Goal: Information Seeking & Learning: Learn about a topic

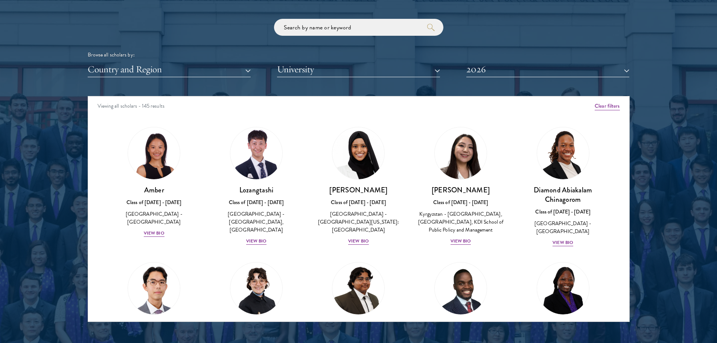
scroll to position [904, 0]
click at [178, 68] on button "Country and Region" at bounding box center [169, 69] width 163 height 15
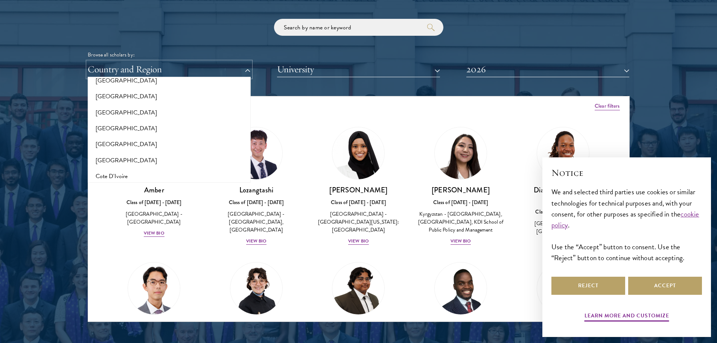
scroll to position [264, 0]
click at [104, 97] on button "[GEOGRAPHIC_DATA]" at bounding box center [169, 99] width 159 height 16
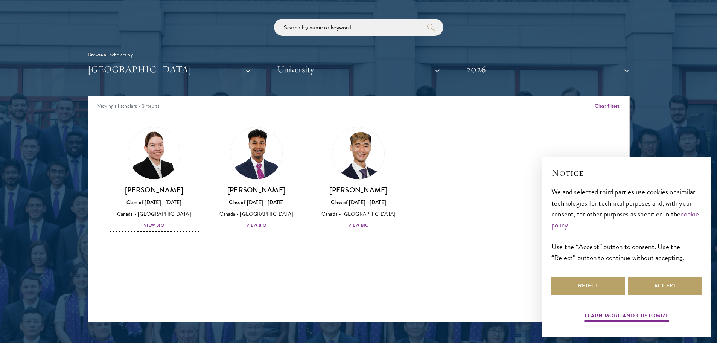
click at [160, 224] on div "View Bio" at bounding box center [154, 225] width 21 height 7
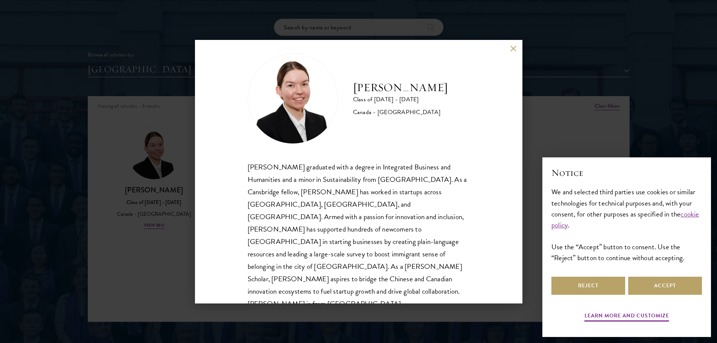
scroll to position [13, 0]
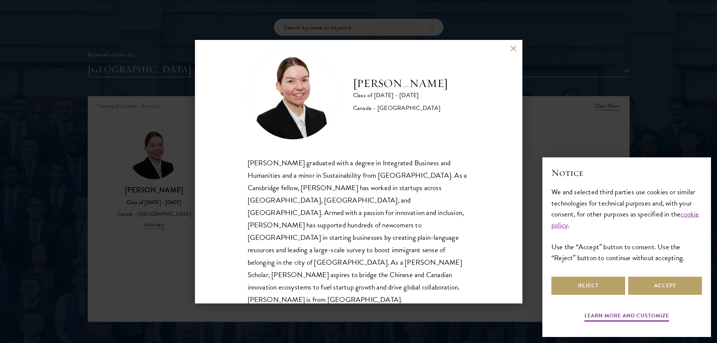
click at [132, 287] on div "[PERSON_NAME] Class of [DATE] - [DATE] [GEOGRAPHIC_DATA] - [GEOGRAPHIC_DATA] [P…" at bounding box center [358, 171] width 717 height 343
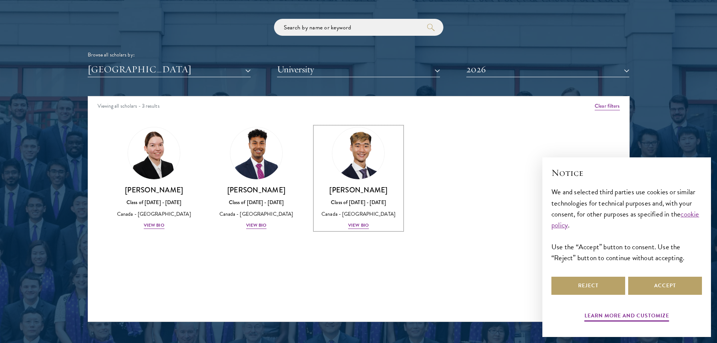
click at [373, 153] on img at bounding box center [358, 153] width 52 height 52
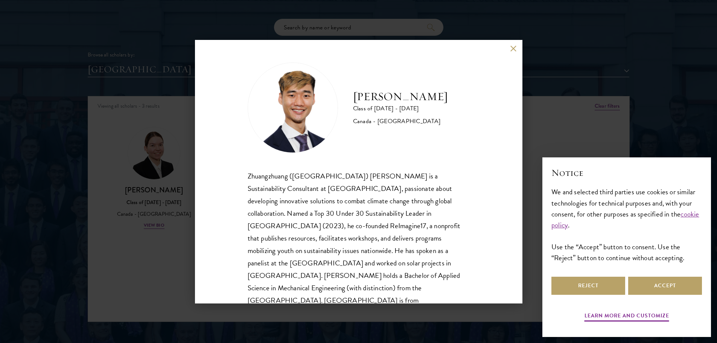
scroll to position [1, 0]
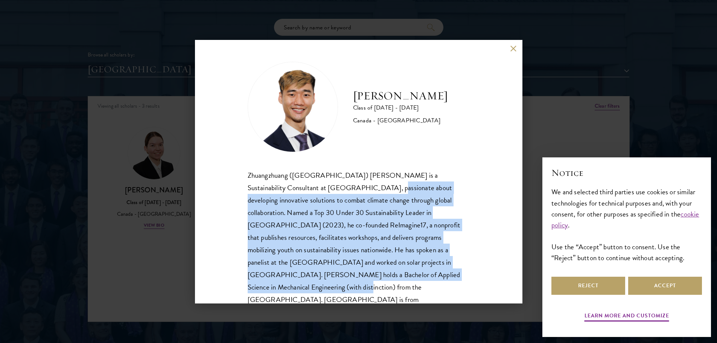
drag, startPoint x: 349, startPoint y: 184, endPoint x: 424, endPoint y: 273, distance: 116.5
click at [424, 273] on div "Zhuangzhuang ([GEOGRAPHIC_DATA]) [PERSON_NAME] is a Sustainability Consultant a…" at bounding box center [359, 243] width 222 height 149
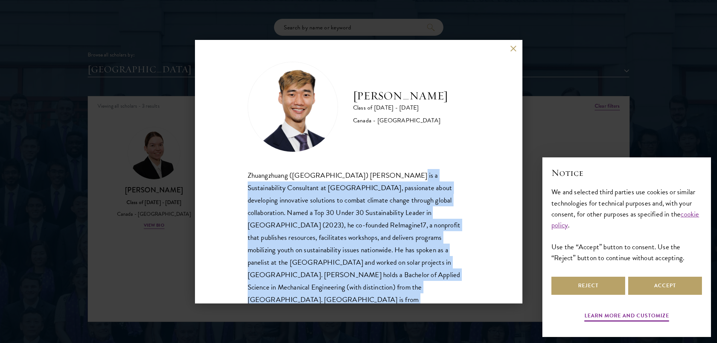
drag, startPoint x: 424, startPoint y: 273, endPoint x: 378, endPoint y: 177, distance: 106.4
click at [378, 177] on div "Zhuangzhuang ([GEOGRAPHIC_DATA]) [PERSON_NAME] is a Sustainability Consultant a…" at bounding box center [359, 243] width 222 height 149
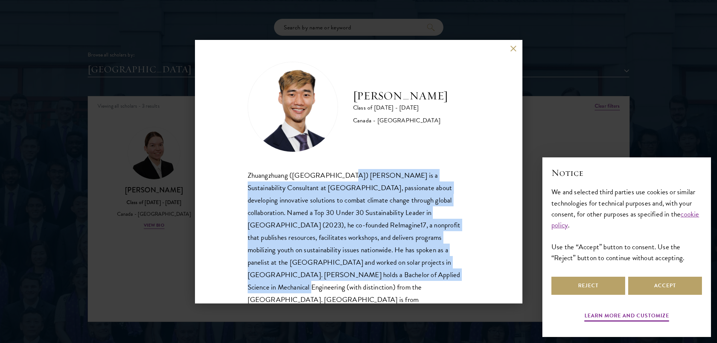
drag, startPoint x: 334, startPoint y: 174, endPoint x: 342, endPoint y: 280, distance: 106.1
click at [342, 280] on div "Zhuangzhuang ([GEOGRAPHIC_DATA]) [PERSON_NAME] is a Sustainability Consultant a…" at bounding box center [359, 243] width 222 height 149
drag, startPoint x: 342, startPoint y: 280, endPoint x: 338, endPoint y: 175, distance: 104.4
click at [338, 175] on div "Zhuangzhuang ([GEOGRAPHIC_DATA]) [PERSON_NAME] is a Sustainability Consultant a…" at bounding box center [359, 243] width 222 height 149
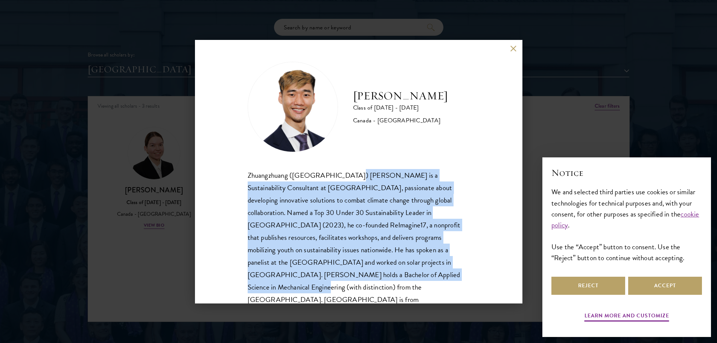
click at [338, 175] on div "Zhuangzhuang ([GEOGRAPHIC_DATA]) [PERSON_NAME] is a Sustainability Consultant a…" at bounding box center [359, 243] width 222 height 149
drag, startPoint x: 316, startPoint y: 174, endPoint x: 325, endPoint y: 279, distance: 105.5
click at [325, 279] on div "Zhuangzhuang ([GEOGRAPHIC_DATA]) [PERSON_NAME] is a Sustainability Consultant a…" at bounding box center [359, 243] width 222 height 149
drag, startPoint x: 325, startPoint y: 279, endPoint x: 328, endPoint y: 175, distance: 103.6
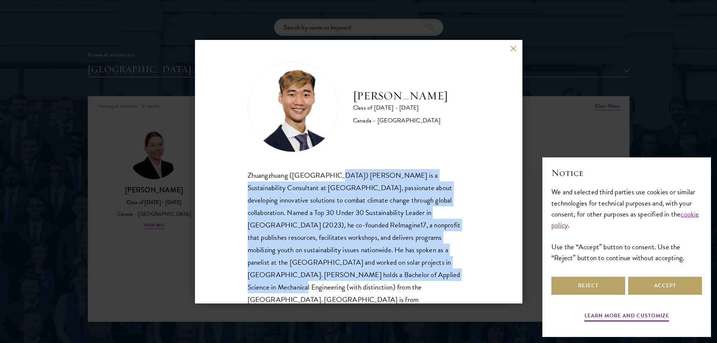
click at [328, 175] on div "Zhuangzhuang ([GEOGRAPHIC_DATA]) [PERSON_NAME] is a Sustainability Consultant a…" at bounding box center [359, 243] width 222 height 149
drag, startPoint x: 328, startPoint y: 175, endPoint x: 321, endPoint y: 277, distance: 101.9
click at [321, 277] on div "Zhuangzhuang ([GEOGRAPHIC_DATA]) [PERSON_NAME] is a Sustainability Consultant a…" at bounding box center [359, 243] width 222 height 149
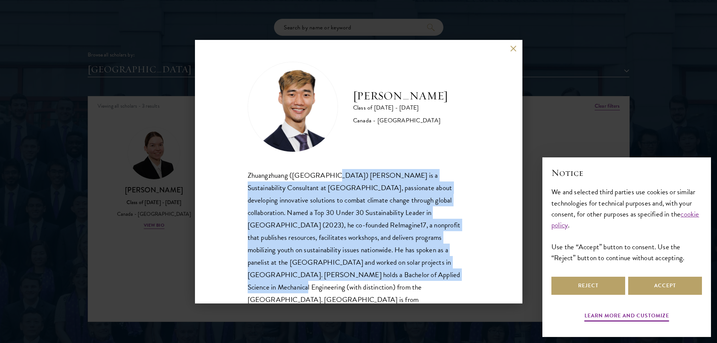
drag, startPoint x: 321, startPoint y: 277, endPoint x: 325, endPoint y: 176, distance: 101.0
click at [325, 176] on div "Zhuangzhuang ([GEOGRAPHIC_DATA]) [PERSON_NAME] is a Sustainability Consultant a…" at bounding box center [359, 243] width 222 height 149
drag, startPoint x: 325, startPoint y: 176, endPoint x: 319, endPoint y: 278, distance: 102.2
click at [319, 278] on div "Zhuangzhuang ([GEOGRAPHIC_DATA]) [PERSON_NAME] is a Sustainability Consultant a…" at bounding box center [359, 243] width 222 height 149
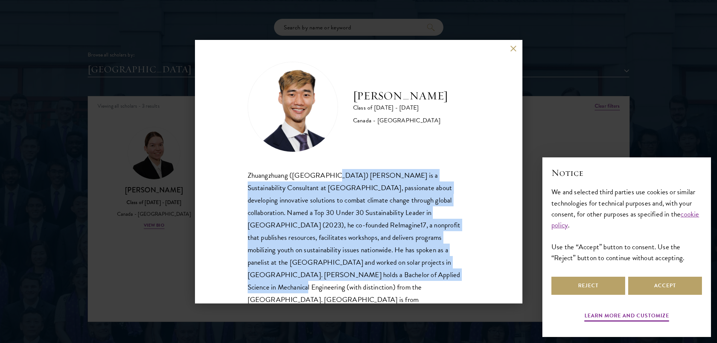
click at [319, 278] on div "Zhuangzhuang ([GEOGRAPHIC_DATA]) [PERSON_NAME] is a Sustainability Consultant a…" at bounding box center [359, 243] width 222 height 149
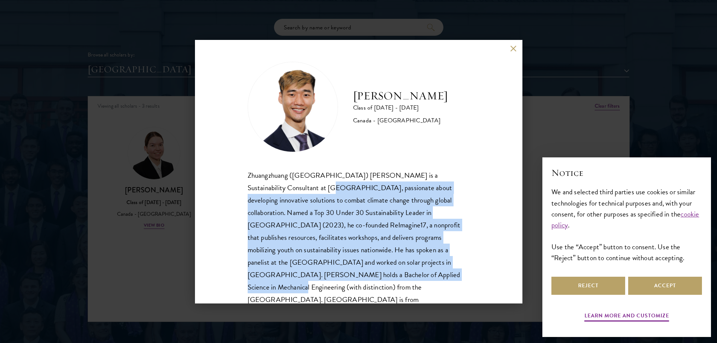
drag, startPoint x: 316, startPoint y: 244, endPoint x: 318, endPoint y: 183, distance: 60.7
click at [318, 184] on div "Zhuangzhuang ([GEOGRAPHIC_DATA]) [PERSON_NAME] is a Sustainability Consultant a…" at bounding box center [359, 243] width 222 height 149
click at [318, 183] on div "Zhuangzhuang ([GEOGRAPHIC_DATA]) [PERSON_NAME] is a Sustainability Consultant a…" at bounding box center [359, 243] width 222 height 149
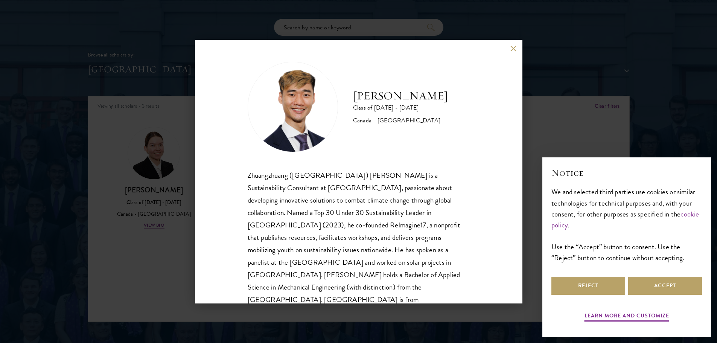
click at [153, 258] on div "[PERSON_NAME] Class of [DATE] - [DATE] [GEOGRAPHIC_DATA] - [GEOGRAPHIC_DATA] Zh…" at bounding box center [358, 171] width 717 height 343
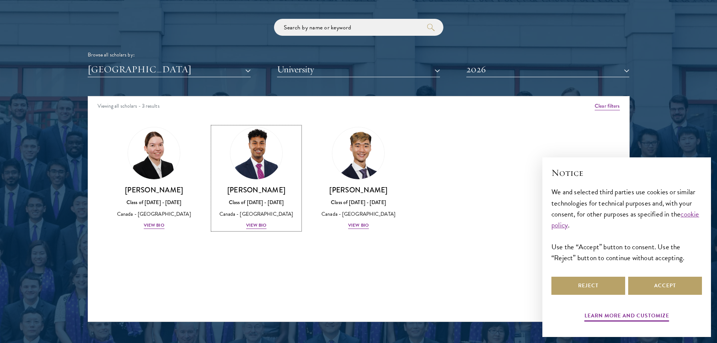
click at [259, 169] on img at bounding box center [256, 153] width 52 height 52
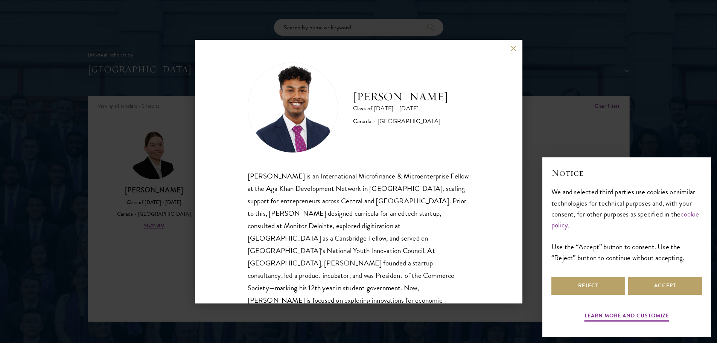
scroll to position [13, 0]
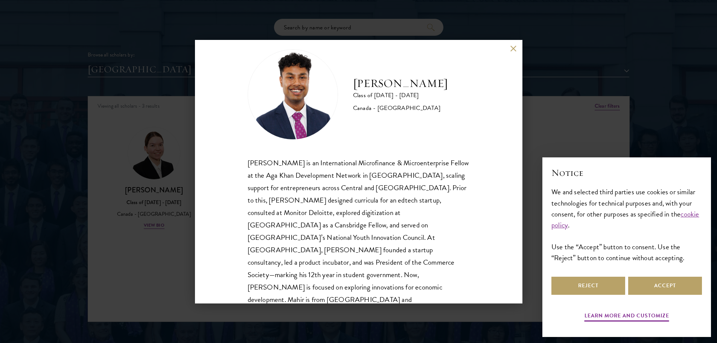
click at [564, 89] on div "[PERSON_NAME] Class of [DATE] - [DATE] [GEOGRAPHIC_DATA] - [GEOGRAPHIC_DATA] [P…" at bounding box center [358, 171] width 717 height 343
